Goal: Transaction & Acquisition: Purchase product/service

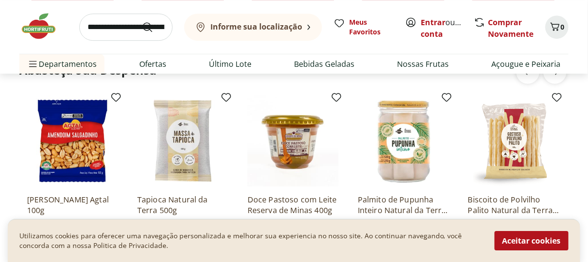
scroll to position [1326, 0]
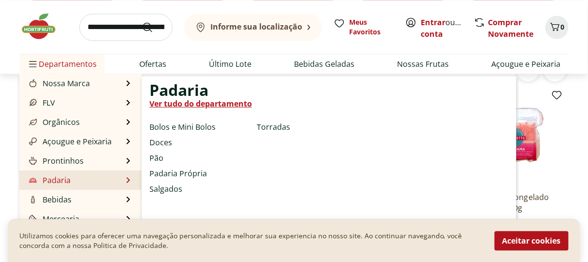
click at [67, 186] on link "Padaria" at bounding box center [49, 180] width 44 height 12
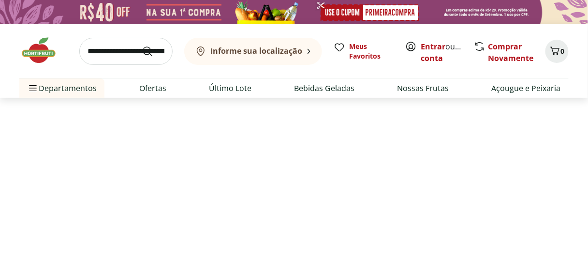
select select "**********"
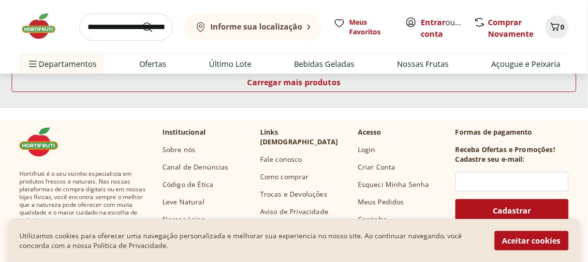
scroll to position [769, 0]
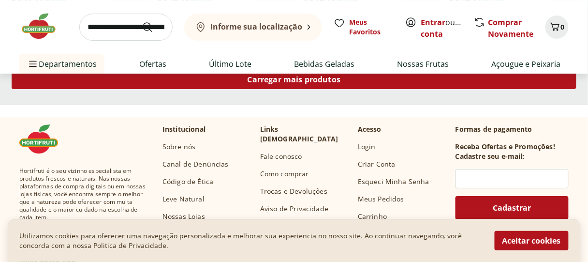
click at [289, 83] on span "Carregar mais produtos" at bounding box center [294, 79] width 93 height 8
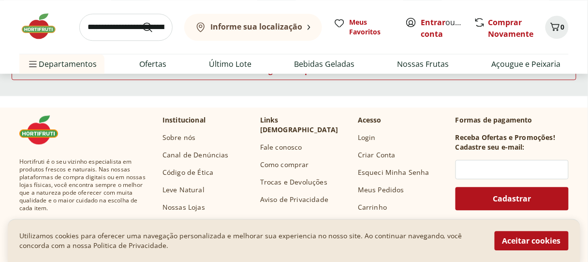
scroll to position [1415, 0]
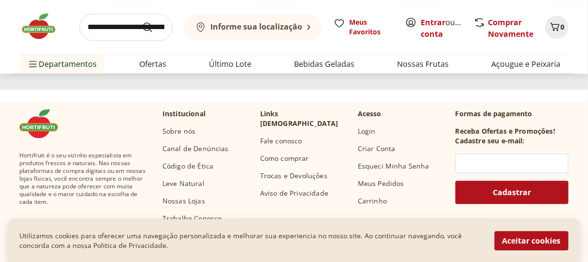
click at [311, 68] on span "Carregar mais produtos" at bounding box center [294, 64] width 93 height 8
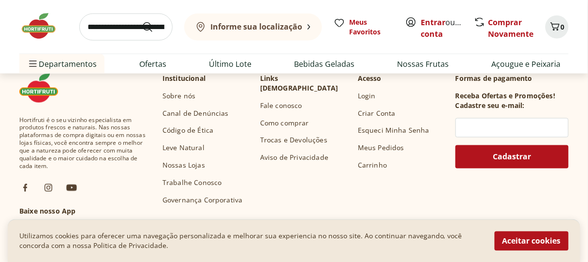
scroll to position [2077, 0]
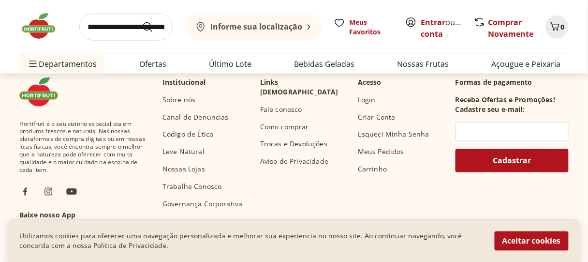
click at [288, 36] on span "Carregar mais produtos" at bounding box center [294, 33] width 93 height 8
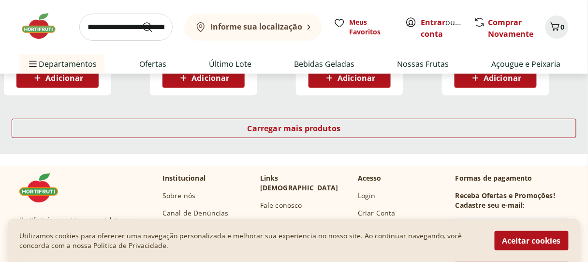
scroll to position [2650, 0]
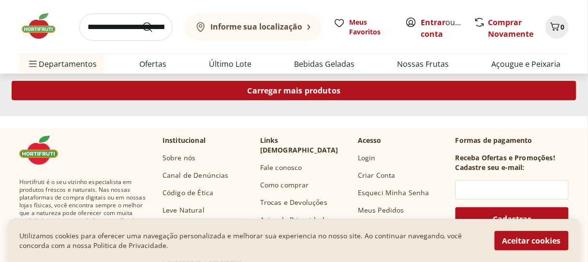
click at [304, 94] on span "Carregar mais produtos" at bounding box center [294, 91] width 93 height 8
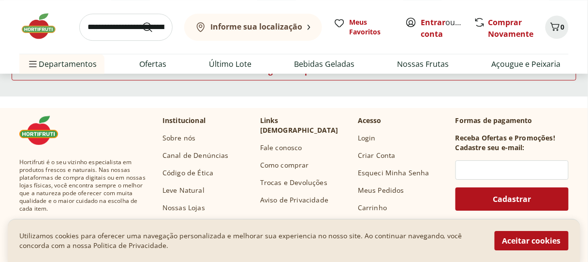
scroll to position [3306, 0]
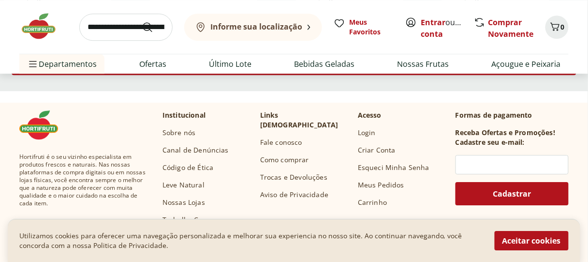
click at [287, 69] on span "Carregar mais produtos" at bounding box center [294, 65] width 93 height 8
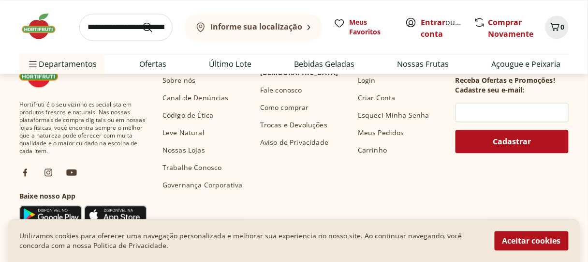
scroll to position [4008, 0]
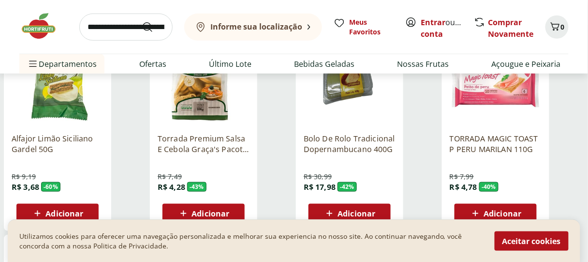
scroll to position [0, 0]
